Goal: Task Accomplishment & Management: Manage account settings

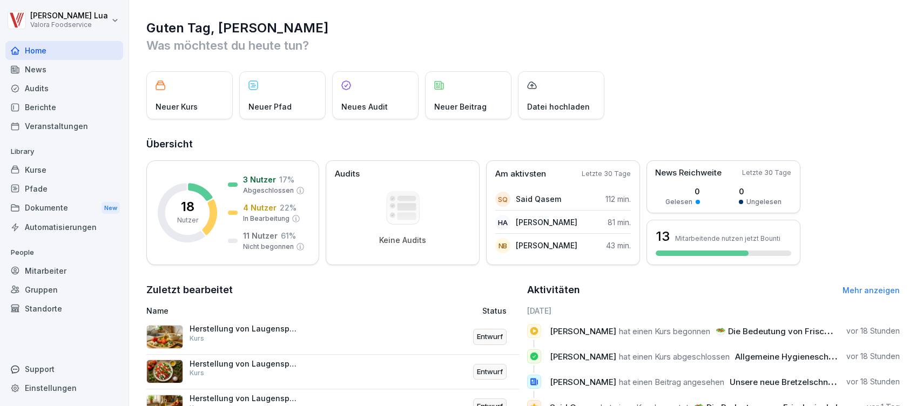
click at [33, 170] on div "Kurse" at bounding box center [64, 169] width 118 height 19
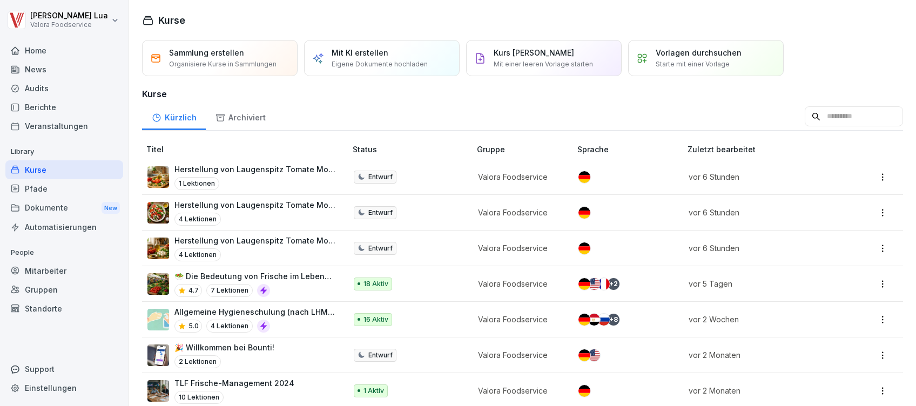
click at [309, 307] on p "Allgemeine Hygieneschulung (nach LHMV §4)" at bounding box center [255, 311] width 161 height 11
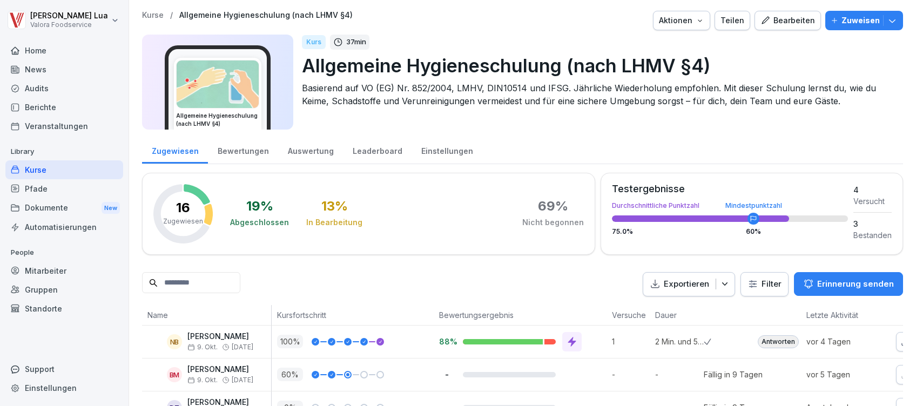
click at [732, 17] on div "Teilen" at bounding box center [733, 21] width 24 height 12
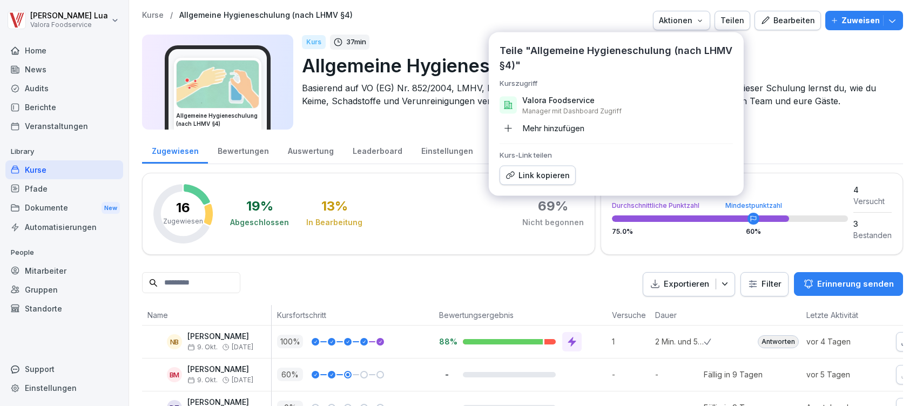
click at [530, 177] on div "Link kopieren" at bounding box center [538, 176] width 64 height 12
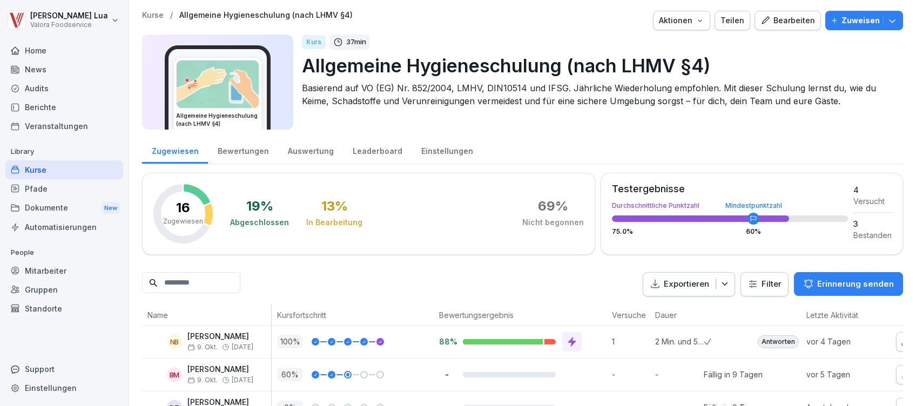
click at [45, 89] on div "Audits" at bounding box center [64, 88] width 118 height 19
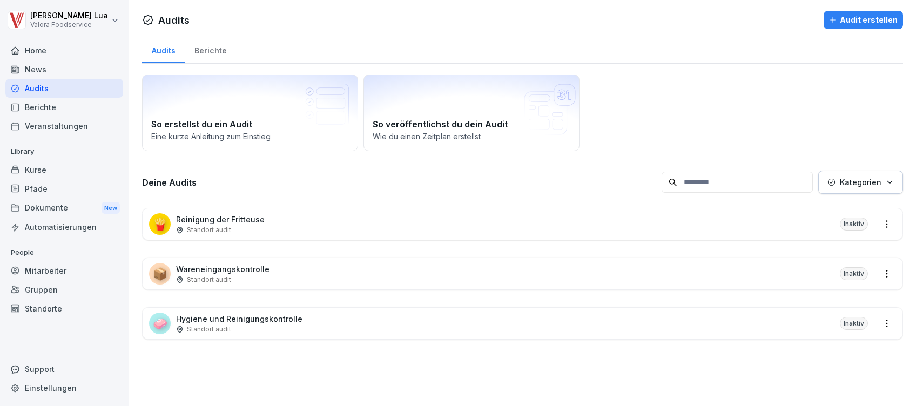
click at [223, 222] on p "Reinigung der Fritteuse" at bounding box center [220, 219] width 89 height 11
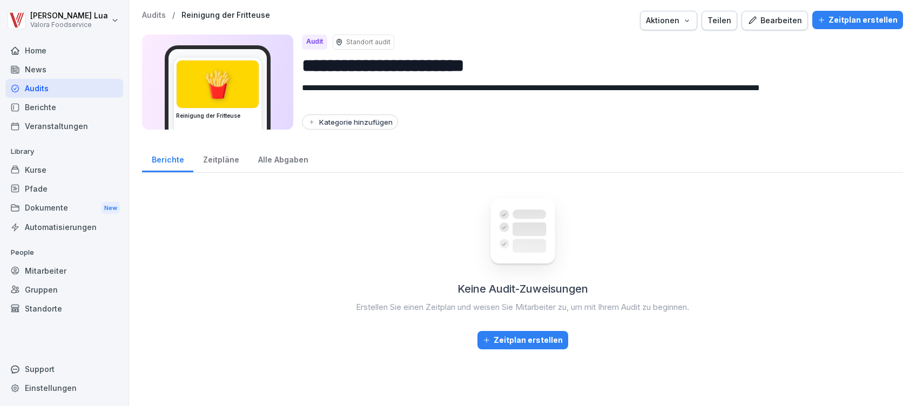
click at [230, 156] on div "Zeitpläne" at bounding box center [220, 159] width 55 height 28
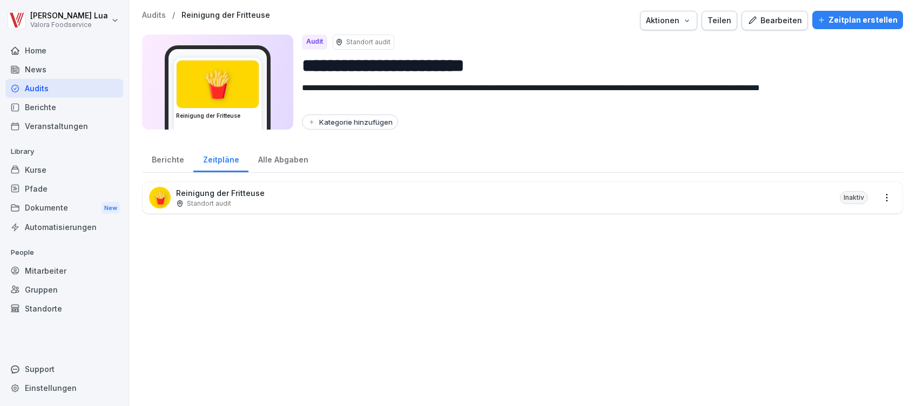
click at [300, 210] on div "🍟 Reinigung der Fritteuse Standort audit Inaktiv" at bounding box center [523, 197] width 760 height 31
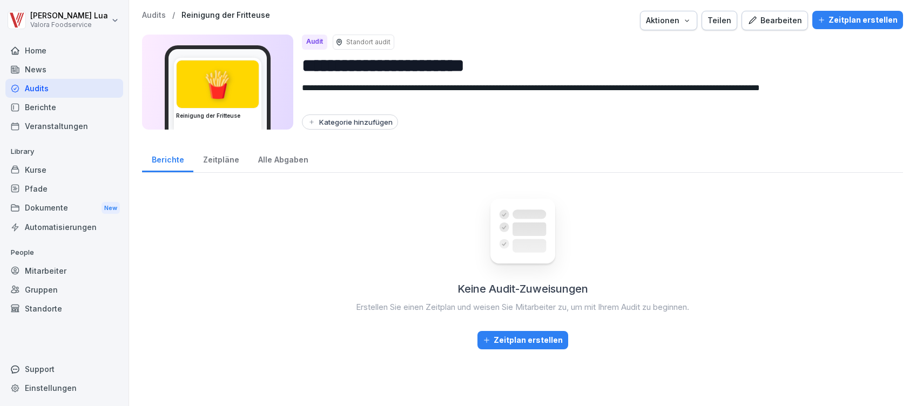
click at [216, 160] on div "Zeitpläne" at bounding box center [220, 159] width 55 height 28
